Goal: Find specific page/section: Find specific page/section

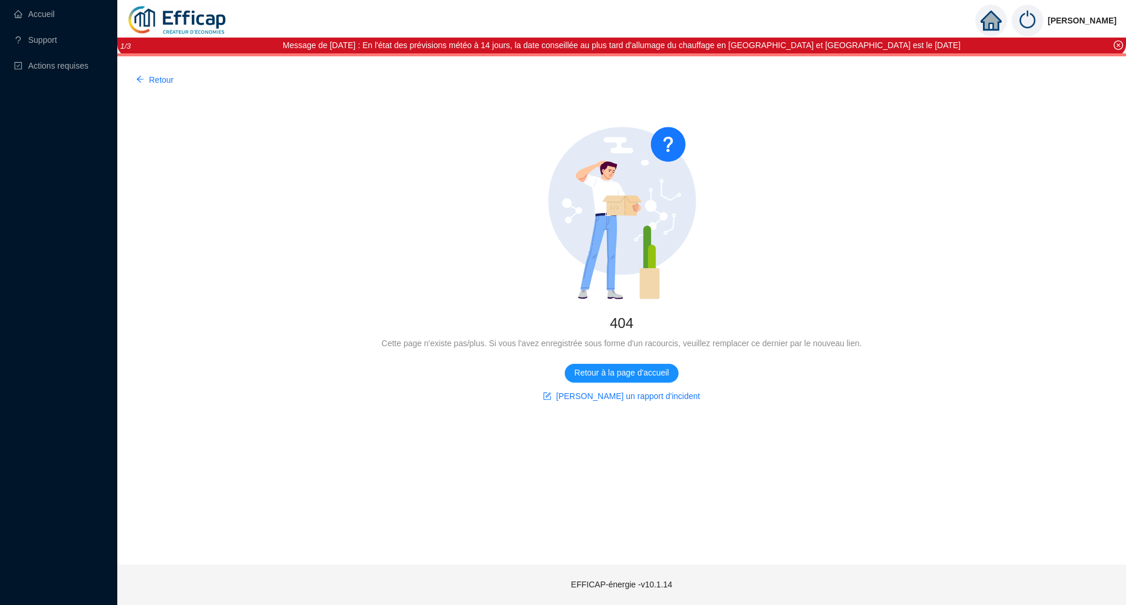
click at [191, 21] on img at bounding box center [178, 20] width 102 height 41
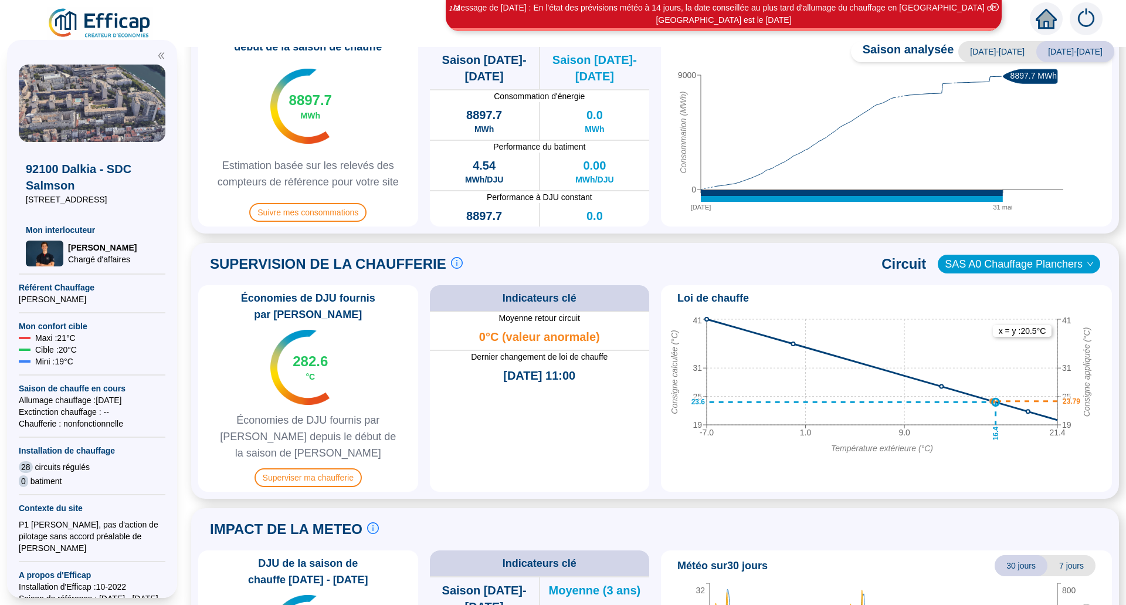
scroll to position [59, 0]
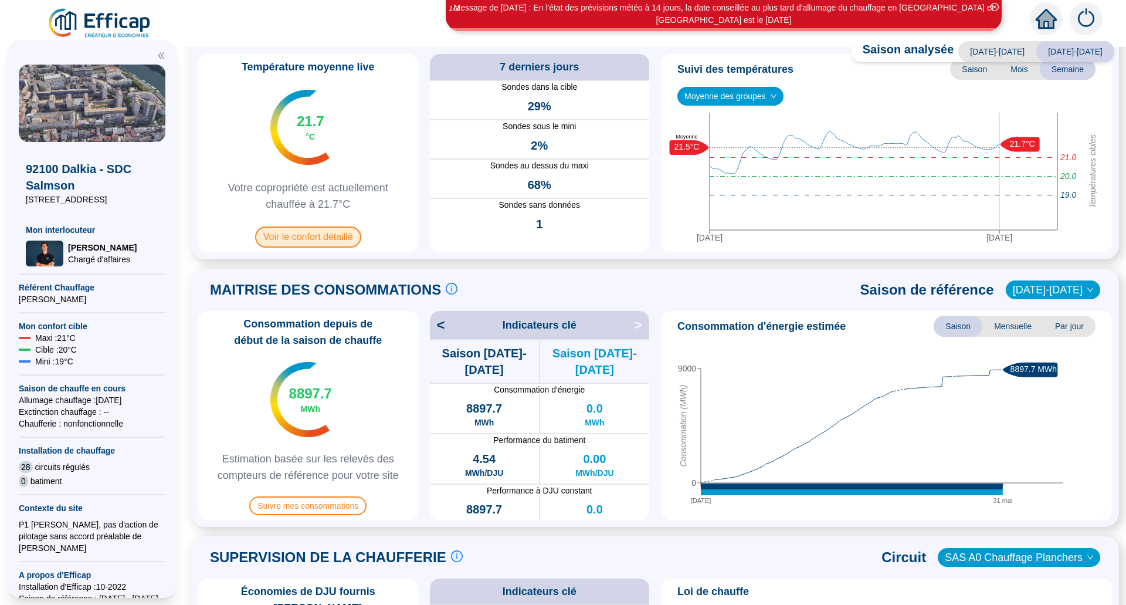
click at [301, 242] on span "Voir le confort détaillé" at bounding box center [308, 236] width 106 height 21
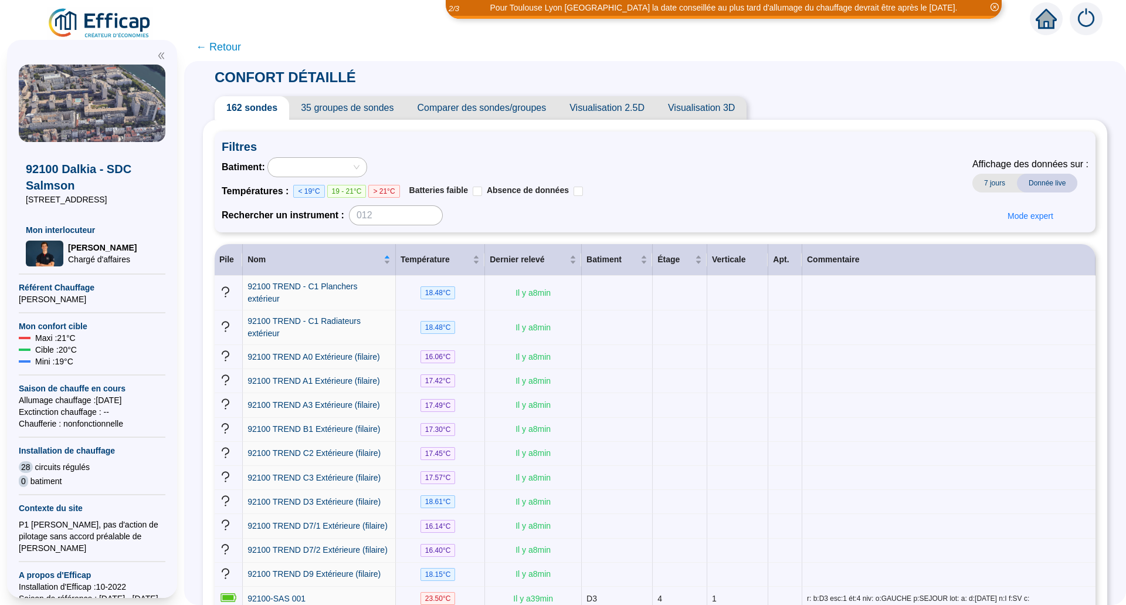
click at [710, 110] on span "Visualisation 3D" at bounding box center [701, 107] width 90 height 23
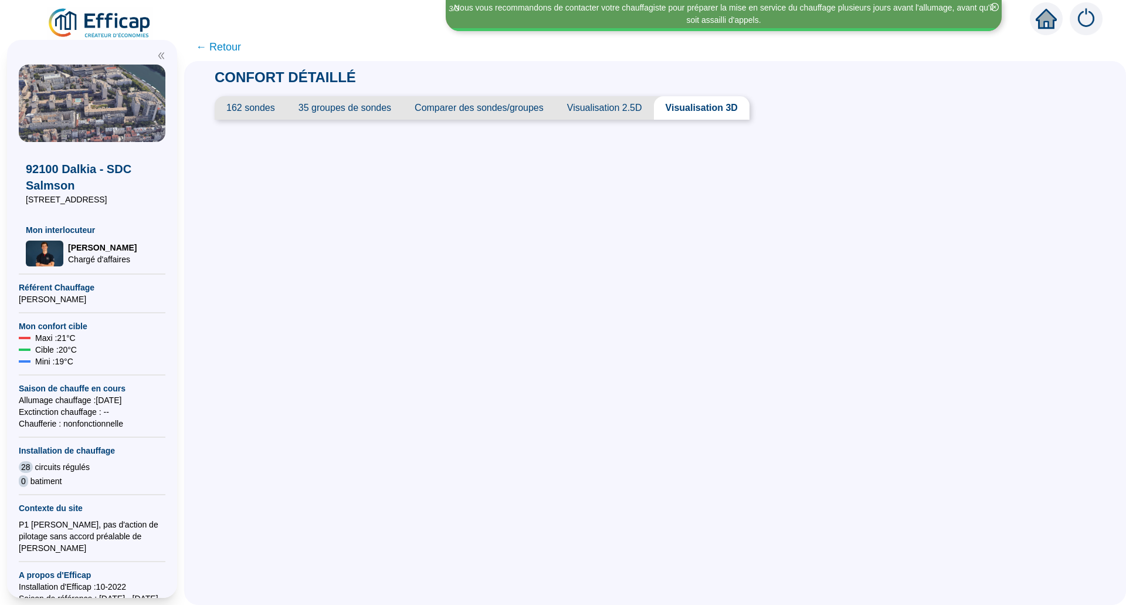
click at [614, 103] on span "Visualisation 2.5D" at bounding box center [604, 107] width 99 height 23
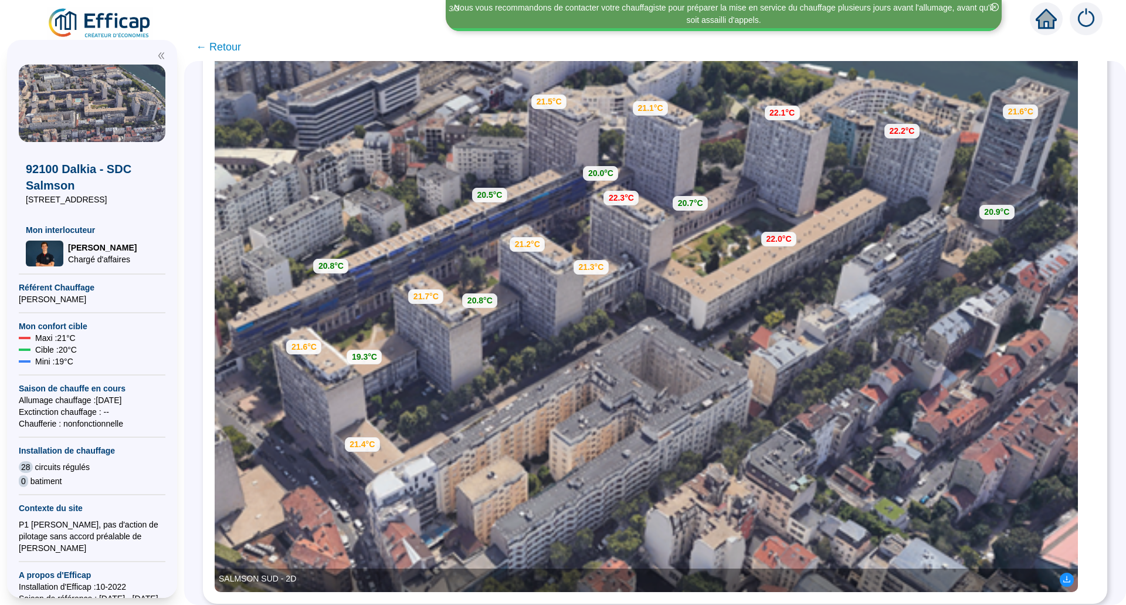
scroll to position [141, 0]
